Goal: Task Accomplishment & Management: Complete application form

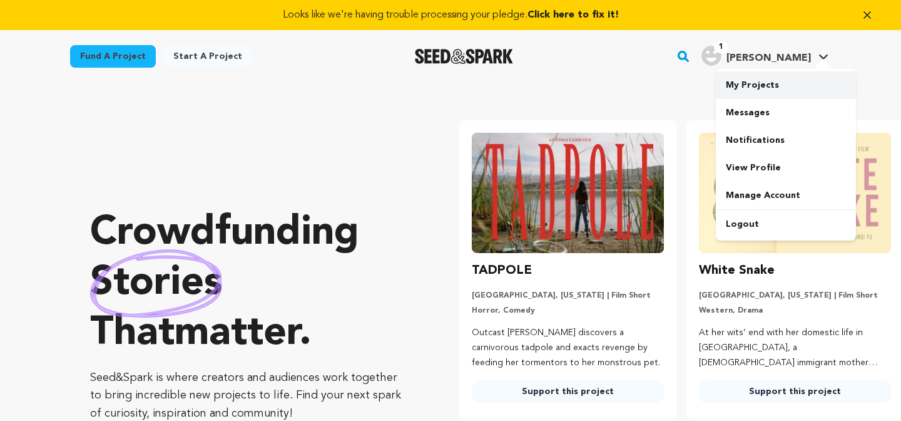
click at [754, 90] on link "My Projects" at bounding box center [786, 85] width 140 height 28
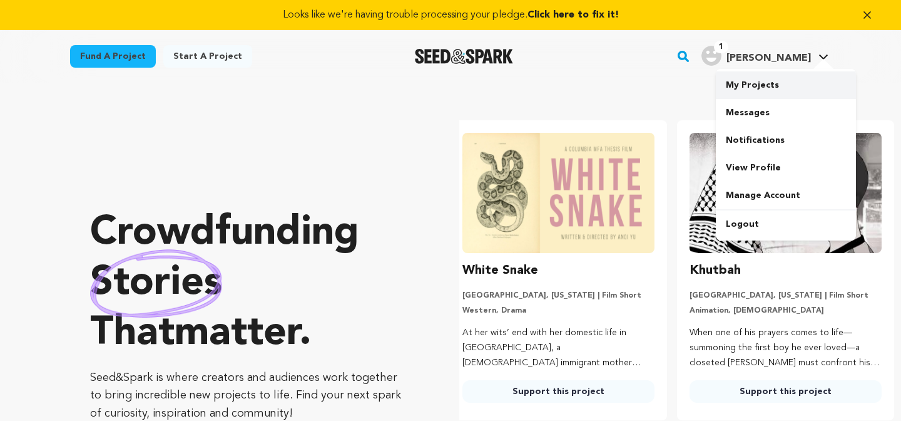
scroll to position [0, 237]
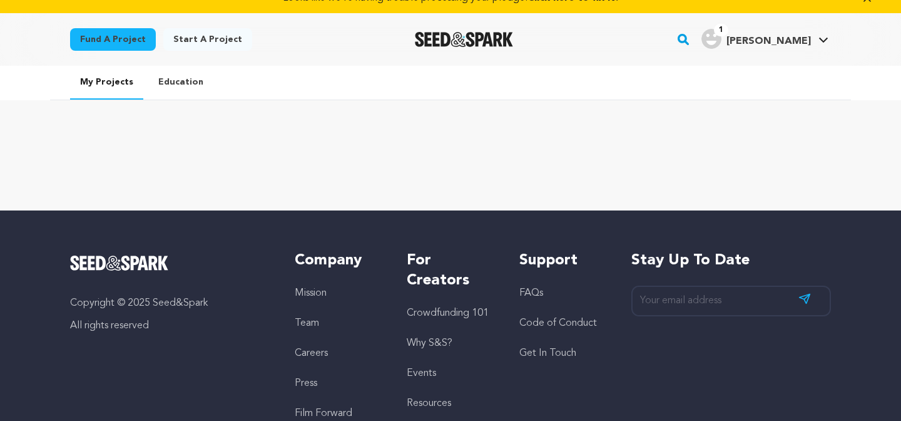
scroll to position [18, 0]
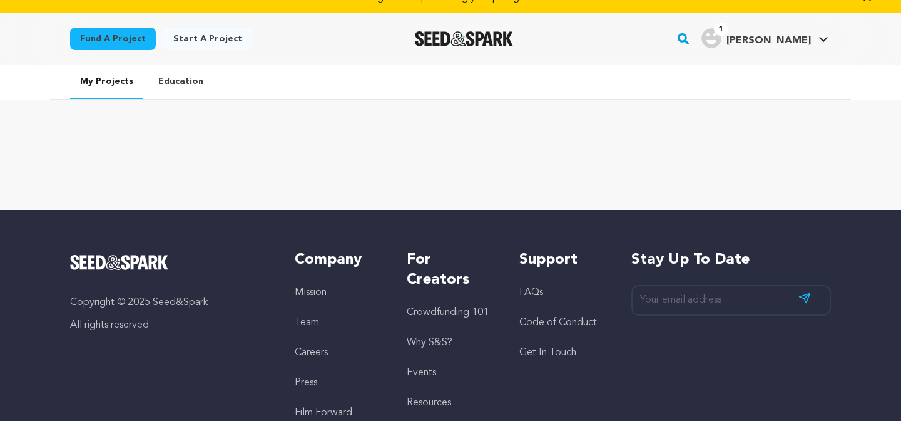
click at [207, 41] on link "Start a project" at bounding box center [207, 39] width 89 height 23
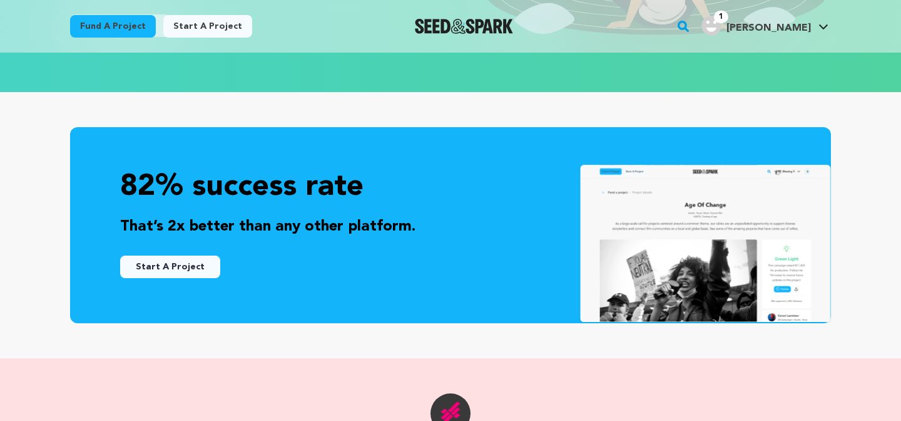
scroll to position [326, 0]
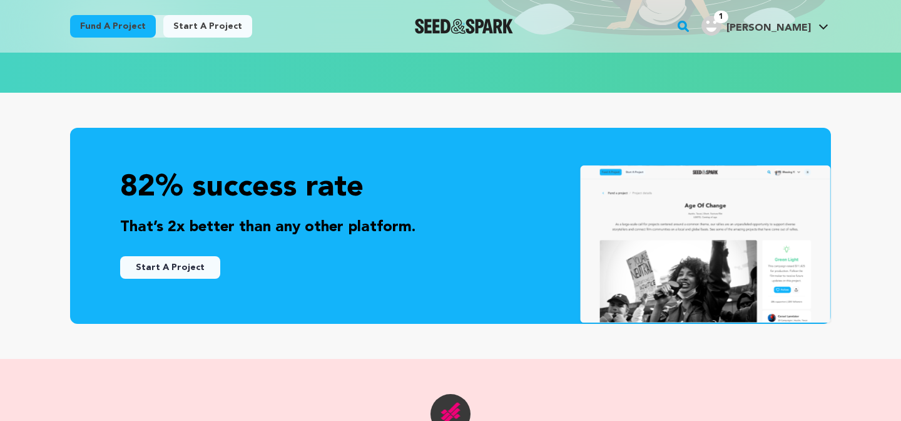
click at [200, 269] on button "Start A Project" at bounding box center [170, 267] width 100 height 23
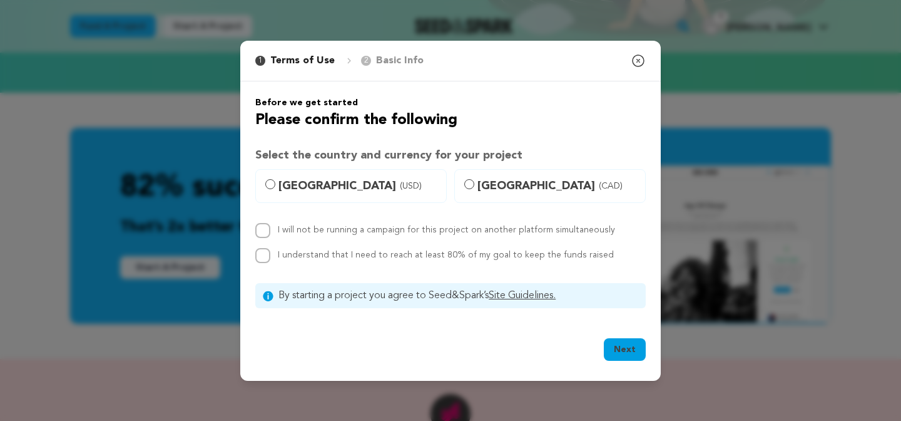
click at [316, 193] on span "[GEOGRAPHIC_DATA] (USD)" at bounding box center [359, 186] width 160 height 18
click at [275, 189] on input "[GEOGRAPHIC_DATA] (USD)" at bounding box center [270, 184] width 10 height 10
radio input "true"
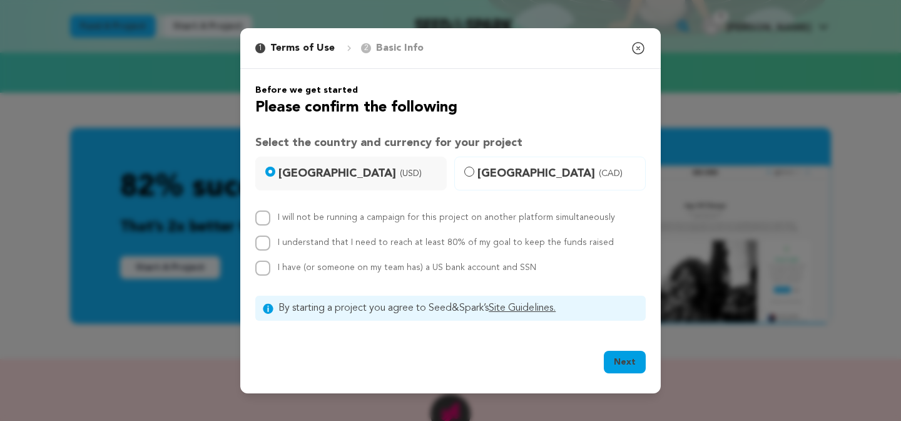
click at [316, 218] on label "I will not be running a campaign for this project on another platform simultane…" at bounding box center [446, 217] width 337 height 9
click at [270, 218] on input "I will not be running a campaign for this project on another platform simultane…" at bounding box center [262, 217] width 15 height 15
checkbox input "true"
click at [312, 244] on label "I understand that I need to reach at least 80% of my goal to keep the funds rai…" at bounding box center [446, 242] width 336 height 9
click at [270, 244] on input "I understand that I need to reach at least 80% of my goal to keep the funds rai…" at bounding box center [262, 242] width 15 height 15
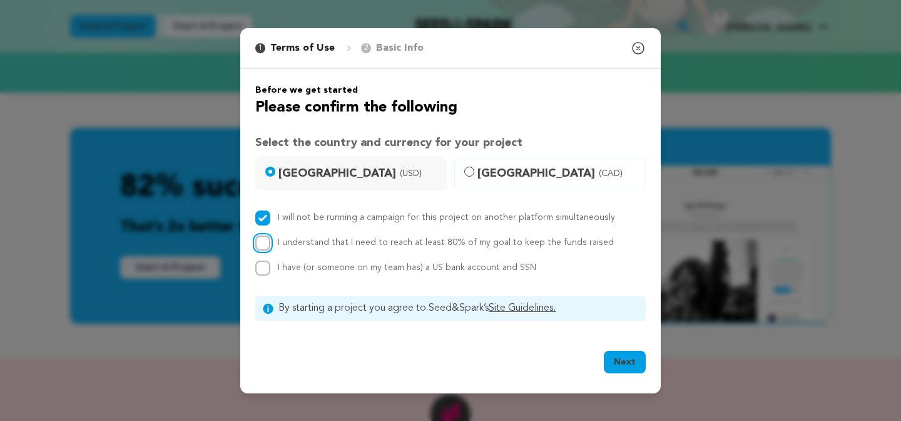
checkbox input "true"
click at [312, 270] on span "I have (or someone on my team has) a US bank account and SSN" at bounding box center [407, 267] width 259 height 9
click at [270, 270] on input "I have (or someone on my team has) a US bank account and SSN" at bounding box center [262, 267] width 15 height 15
checkbox input "true"
click at [625, 369] on button "Next" at bounding box center [625, 362] width 42 height 23
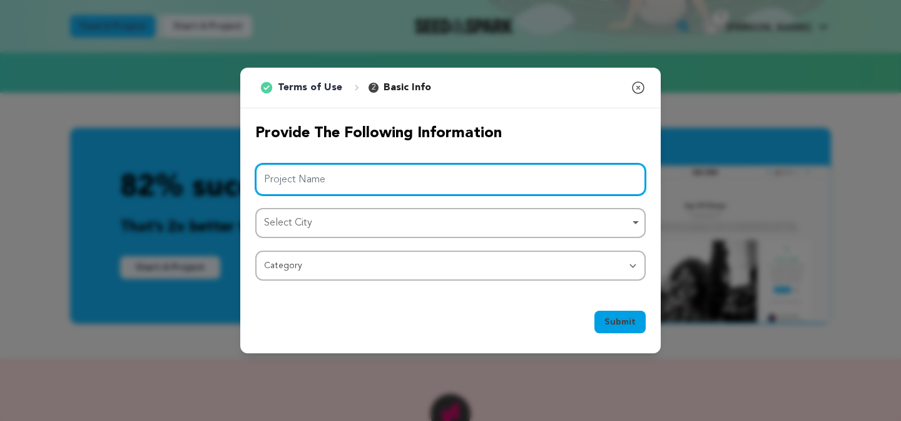
click at [525, 170] on input "Project Name" at bounding box center [450, 179] width 391 height 32
click at [494, 227] on div "Select City Remove item" at bounding box center [447, 223] width 366 height 18
type input "Freaks"
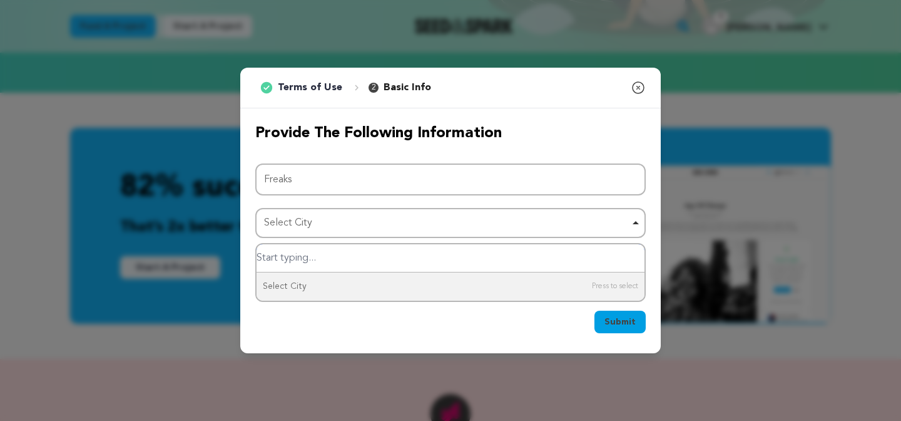
click at [474, 259] on input "Select City" at bounding box center [451, 258] width 388 height 28
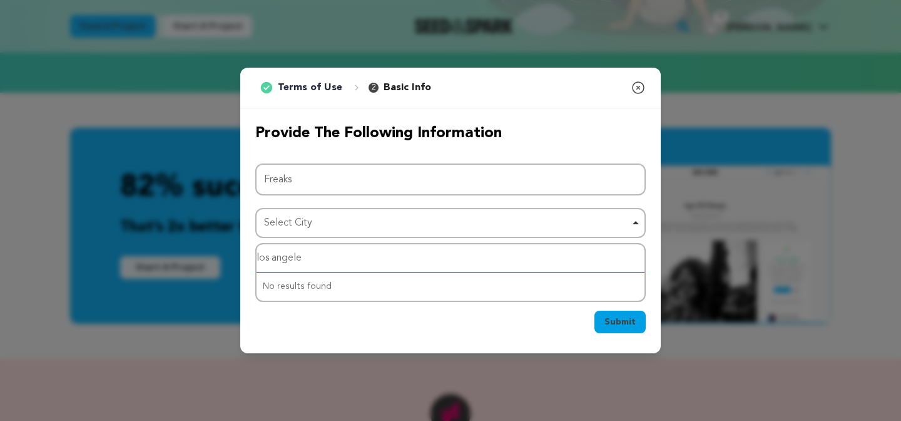
type input "los angeles"
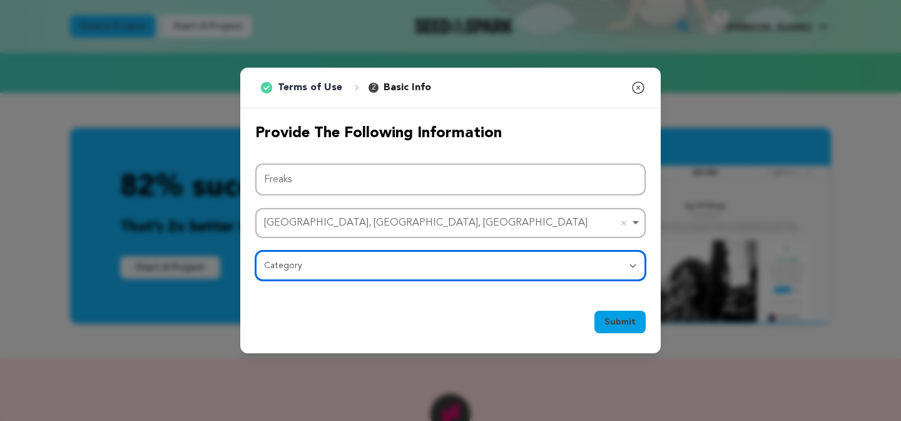
click at [366, 267] on select "Category Film Feature Film Short Series Film Festival Company Music Video VR Ex…" at bounding box center [450, 265] width 391 height 30
select select "383"
click at [255, 250] on select "Category Film Feature Film Short Series Film Festival Company Music Video VR Ex…" at bounding box center [450, 265] width 391 height 30
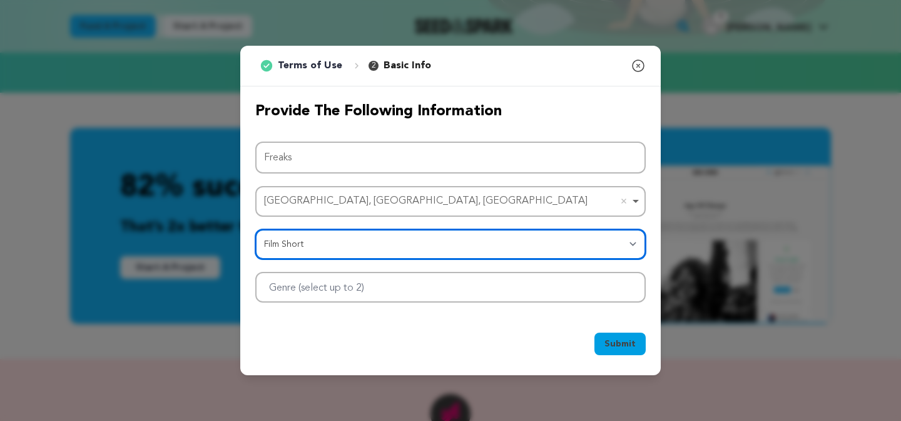
click at [446, 242] on select "Category Film Feature Film Short Series Film Festival Company Music Video VR Ex…" at bounding box center [450, 244] width 391 height 30
click at [399, 273] on div at bounding box center [450, 287] width 391 height 31
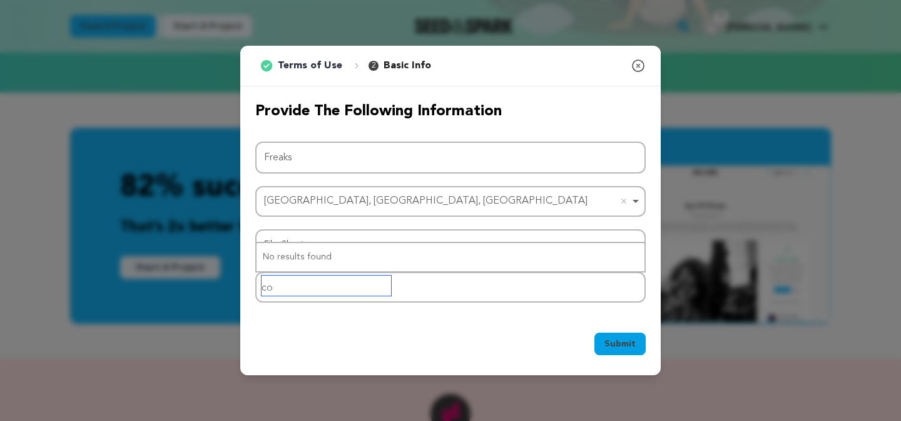
type input "c"
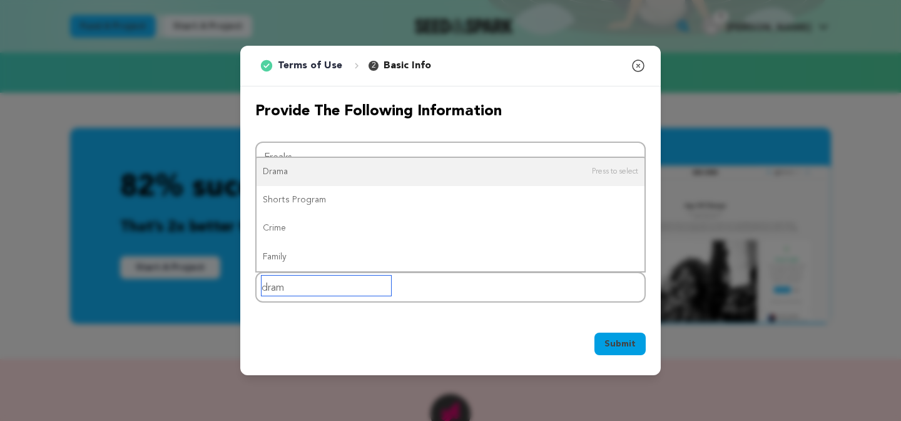
type input "drama"
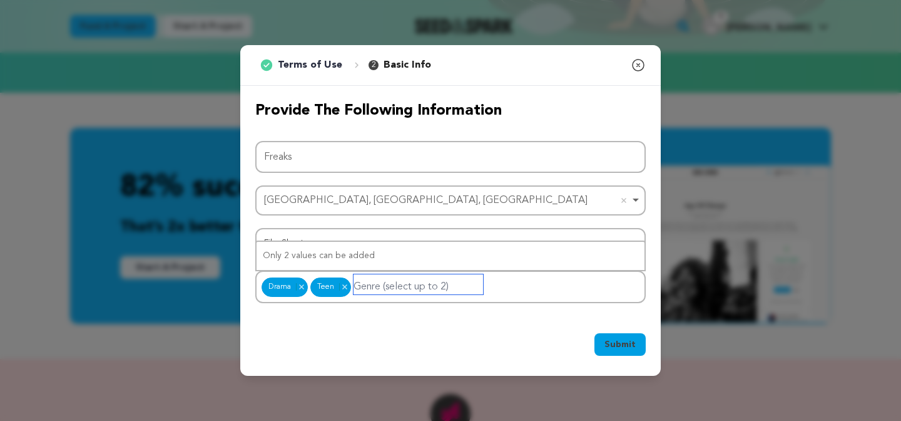
scroll to position [0, 0]
click at [600, 344] on button "Submit" at bounding box center [620, 344] width 51 height 23
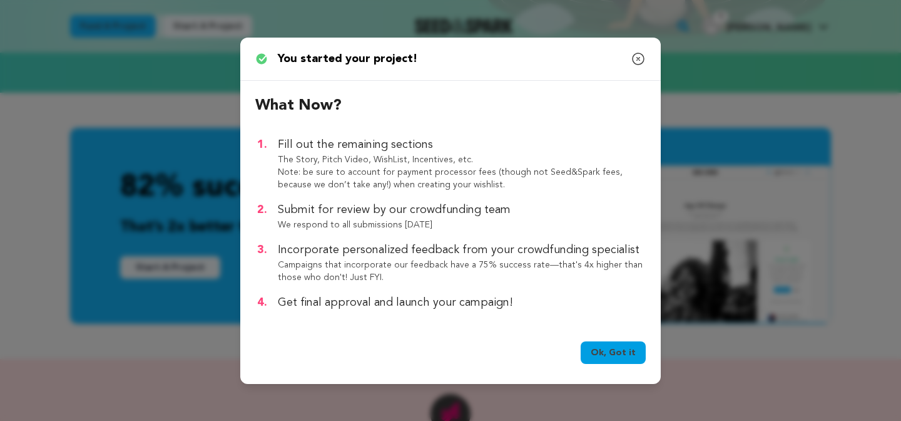
click at [624, 352] on link "Ok, Got it" at bounding box center [613, 352] width 65 height 23
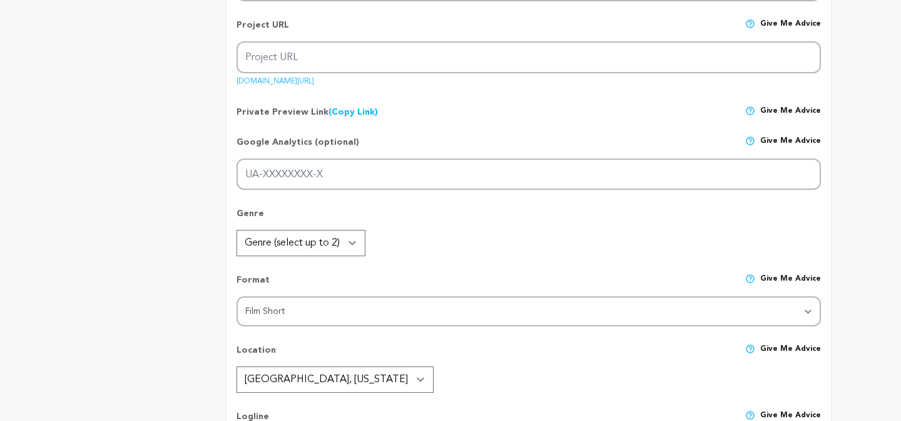
type input "Freaks"
type input "freaks-1"
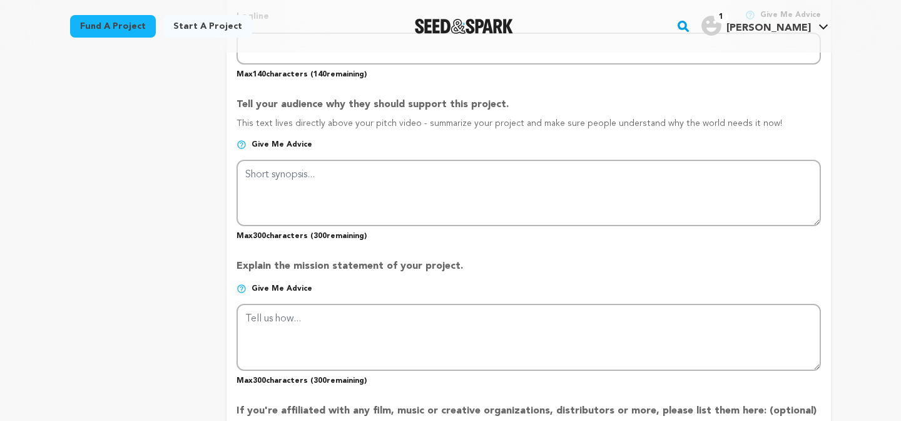
scroll to position [709, 0]
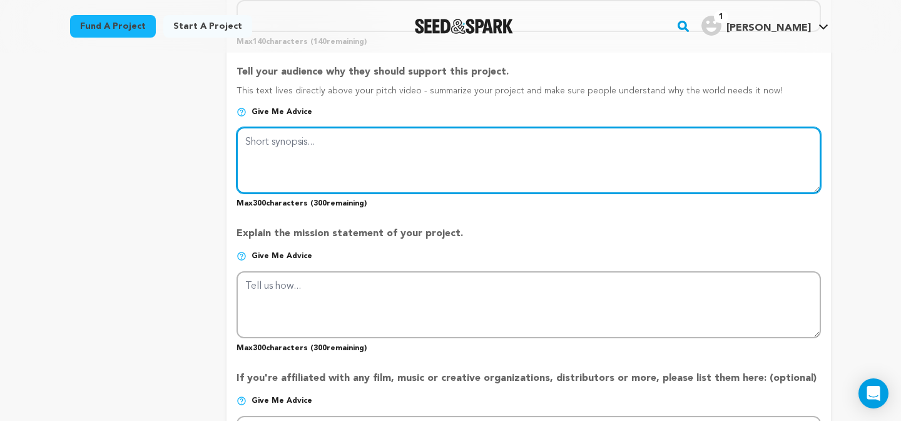
click at [494, 144] on textarea at bounding box center [529, 160] width 585 height 66
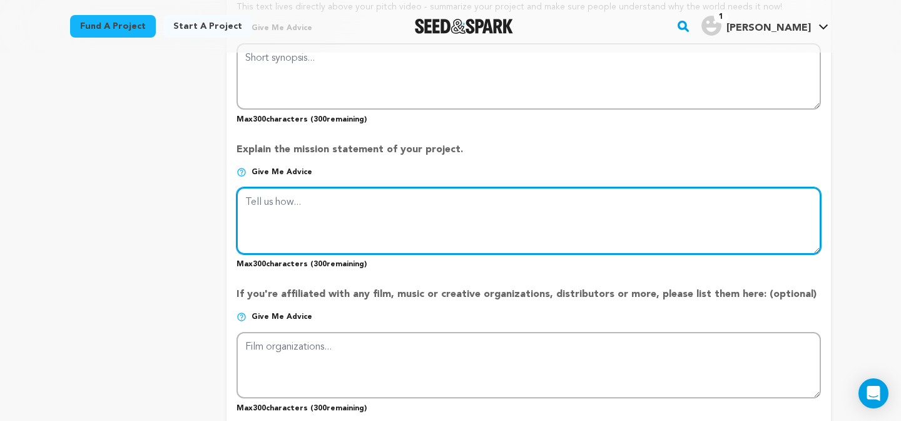
click at [491, 207] on textarea at bounding box center [529, 220] width 585 height 66
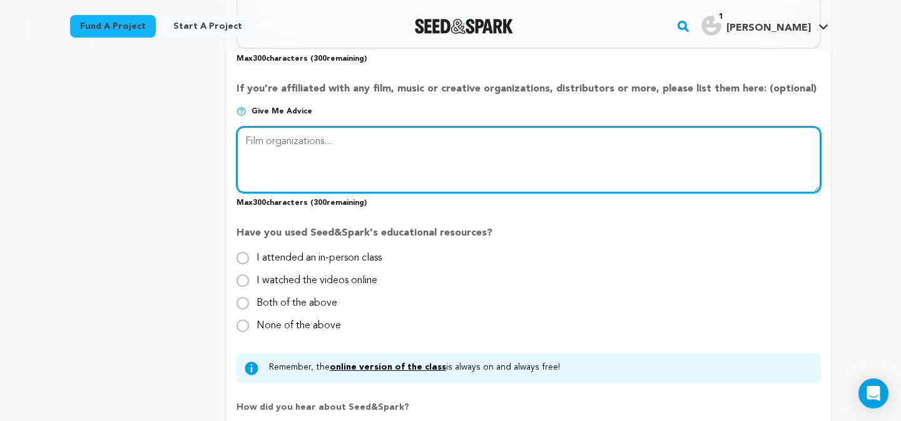
click at [528, 167] on textarea at bounding box center [529, 159] width 585 height 66
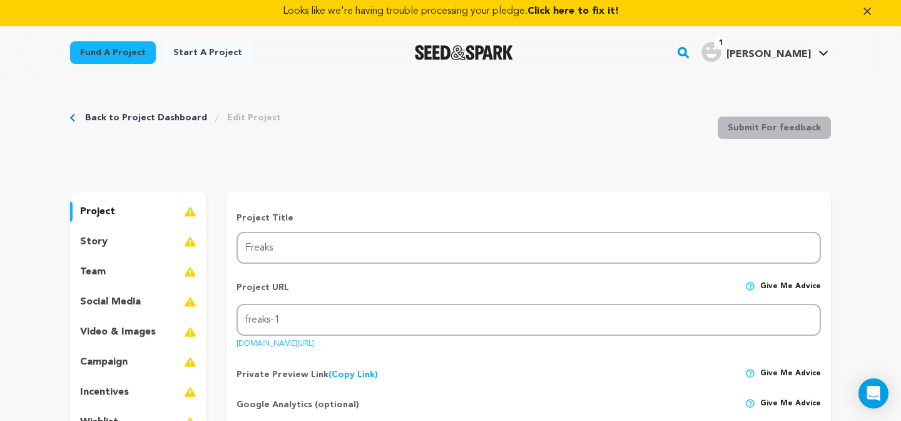
scroll to position [0, 0]
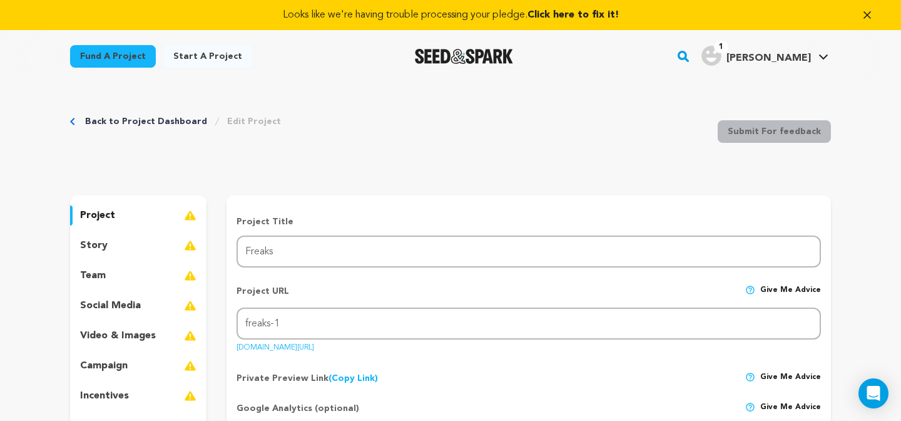
click at [100, 252] on p "story" at bounding box center [94, 245] width 28 height 15
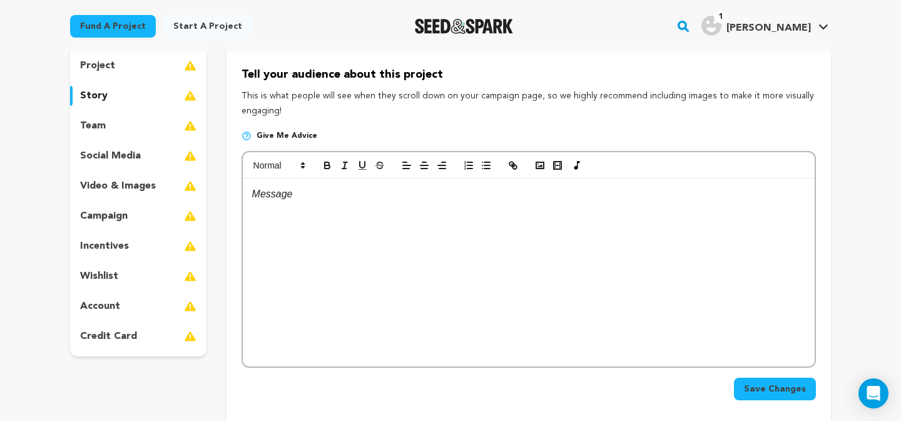
scroll to position [150, 0]
click at [104, 118] on p "team" at bounding box center [93, 125] width 26 height 15
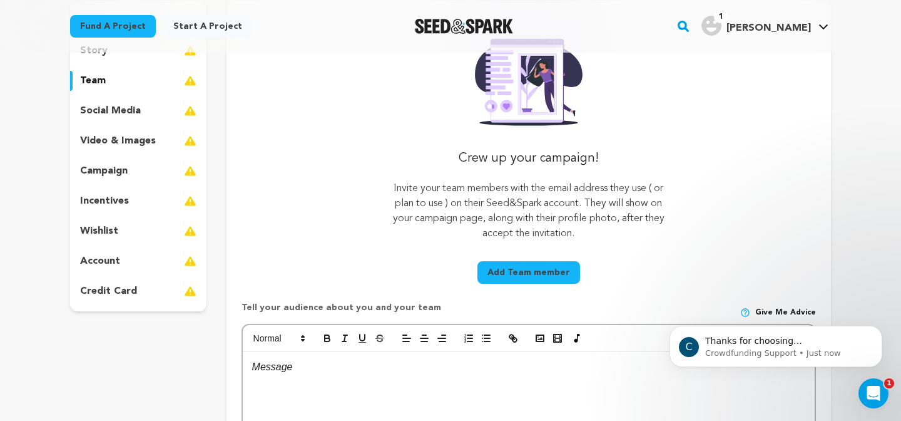
scroll to position [165, 0]
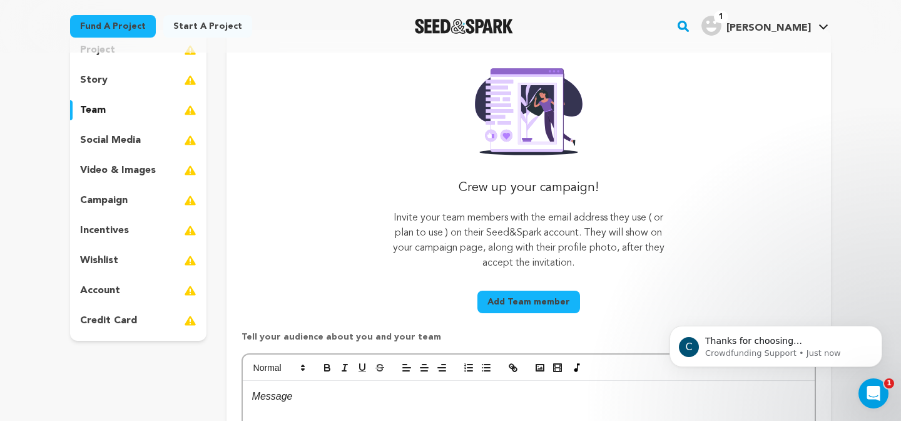
click at [105, 136] on p "social media" at bounding box center [110, 140] width 61 height 15
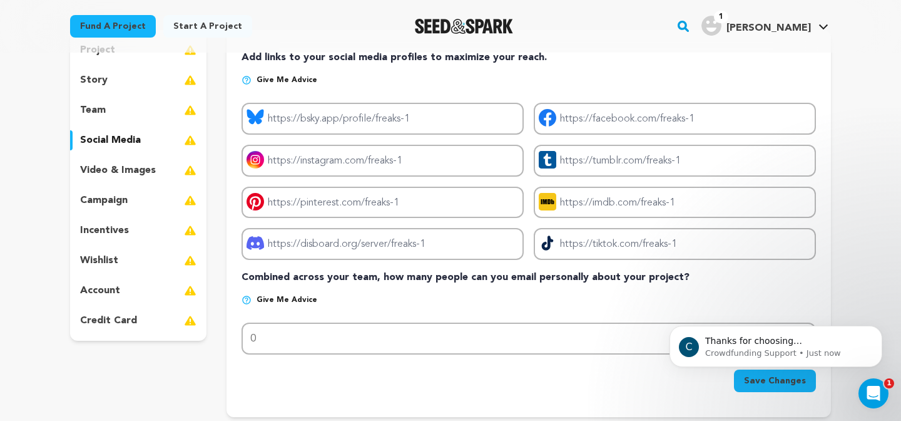
click at [123, 170] on p "video & images" at bounding box center [118, 170] width 76 height 15
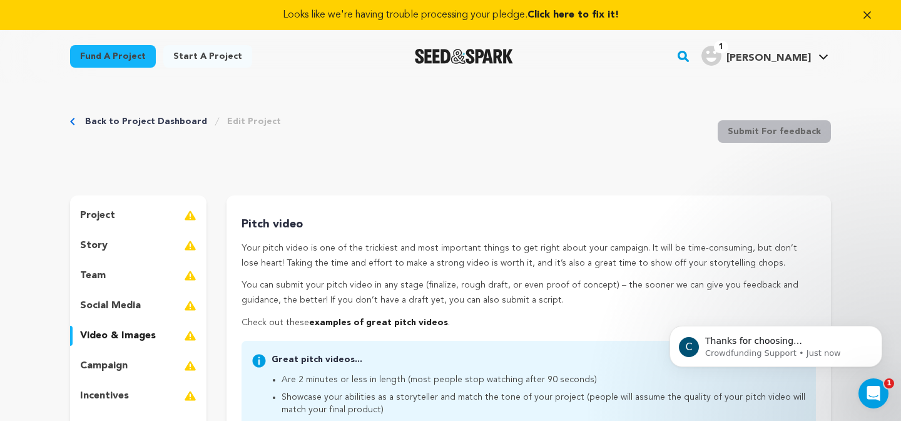
click at [131, 355] on div "project story team social media video & images campaign incentives wishlist acc…" at bounding box center [138, 350] width 136 height 310
click at [115, 364] on p "campaign" at bounding box center [104, 365] width 48 height 15
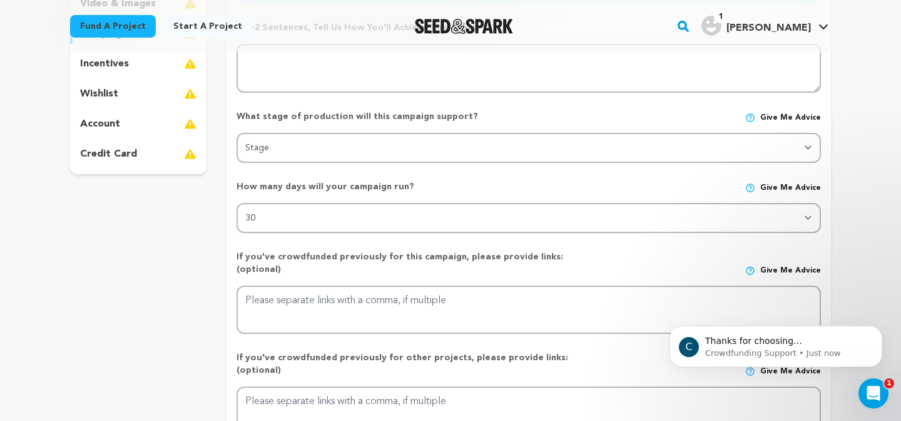
scroll to position [347, 0]
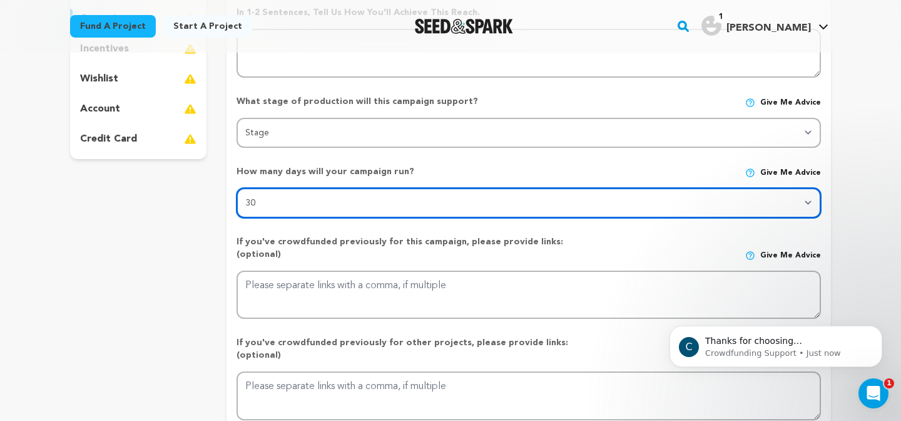
click at [367, 197] on select "30 45 60" at bounding box center [529, 203] width 585 height 30
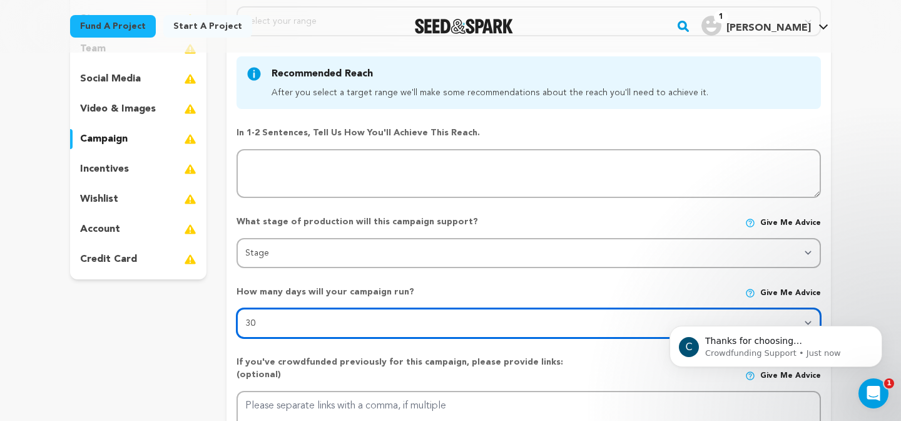
scroll to position [225, 0]
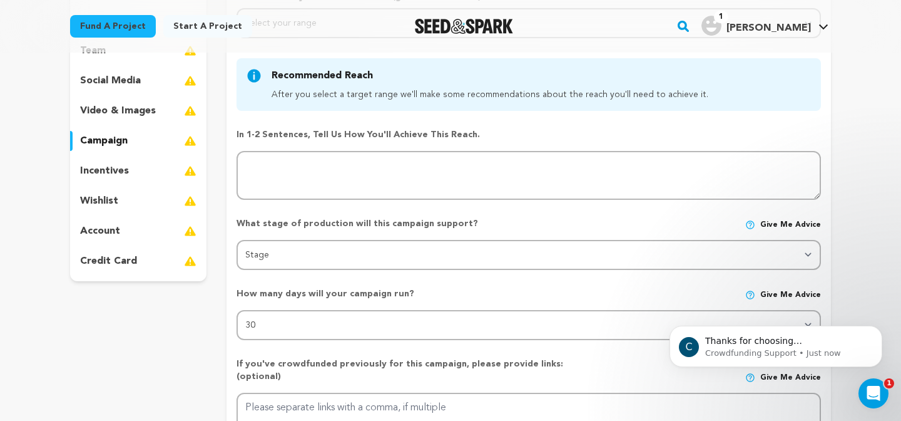
click at [116, 172] on p "incentives" at bounding box center [104, 170] width 49 height 15
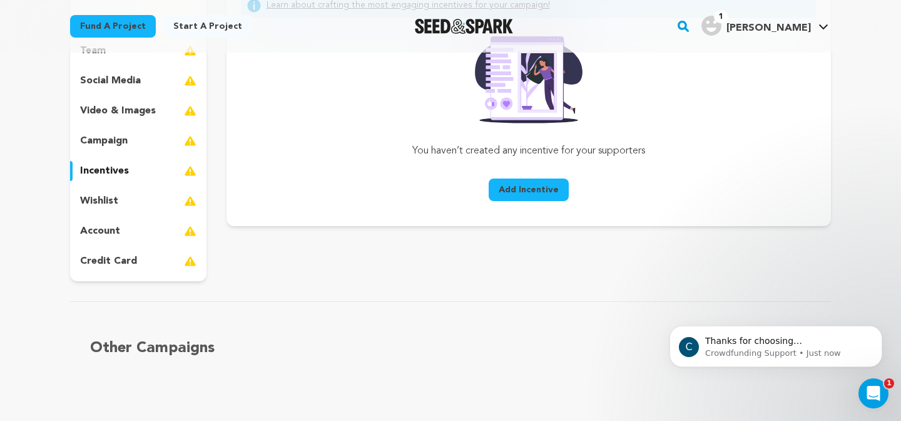
click at [114, 189] on div "project story team social media video & images campaign incentives wishlist acc…" at bounding box center [138, 126] width 136 height 310
click at [114, 211] on div "project story team social media video & images campaign incentives wishlist acc…" at bounding box center [138, 126] width 136 height 310
click at [113, 205] on p "wishlist" at bounding box center [99, 200] width 38 height 15
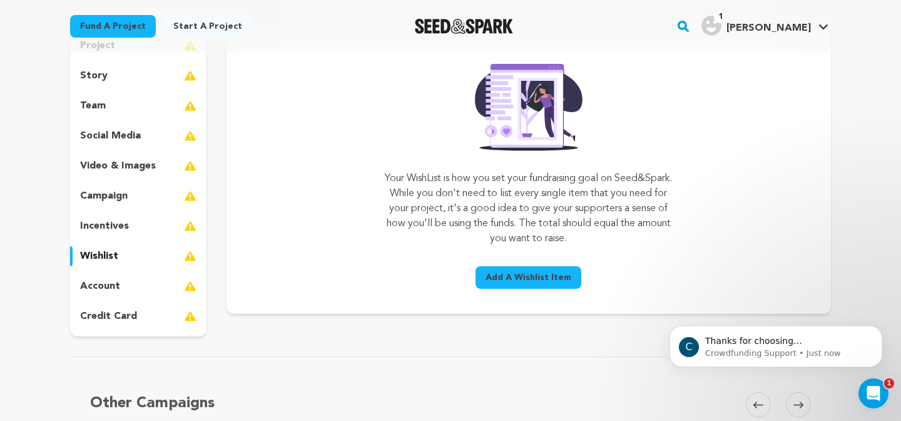
scroll to position [153, 0]
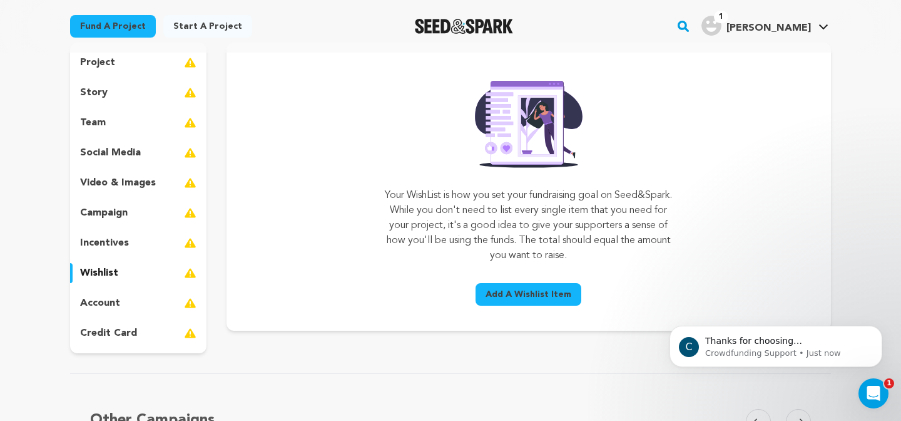
click at [122, 319] on div "project story team social media video & images campaign incentives wishlist acc…" at bounding box center [138, 198] width 136 height 310
click at [93, 299] on p "account" at bounding box center [100, 302] width 40 height 15
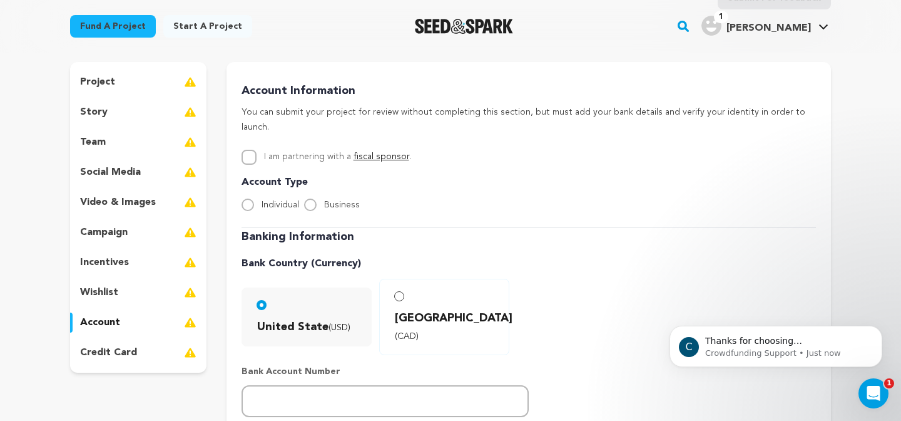
scroll to position [136, 0]
